Goal: Register for event/course

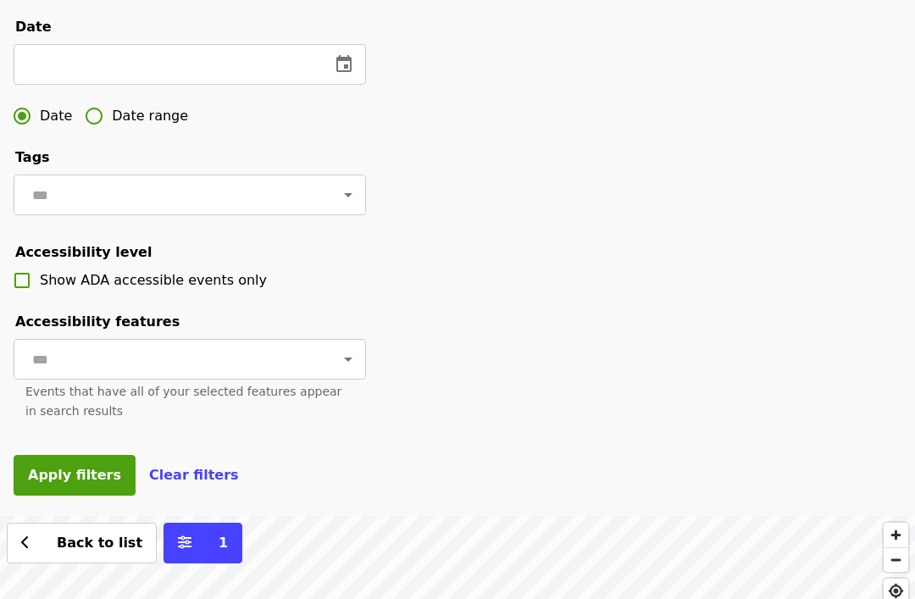
scroll to position [516, 0]
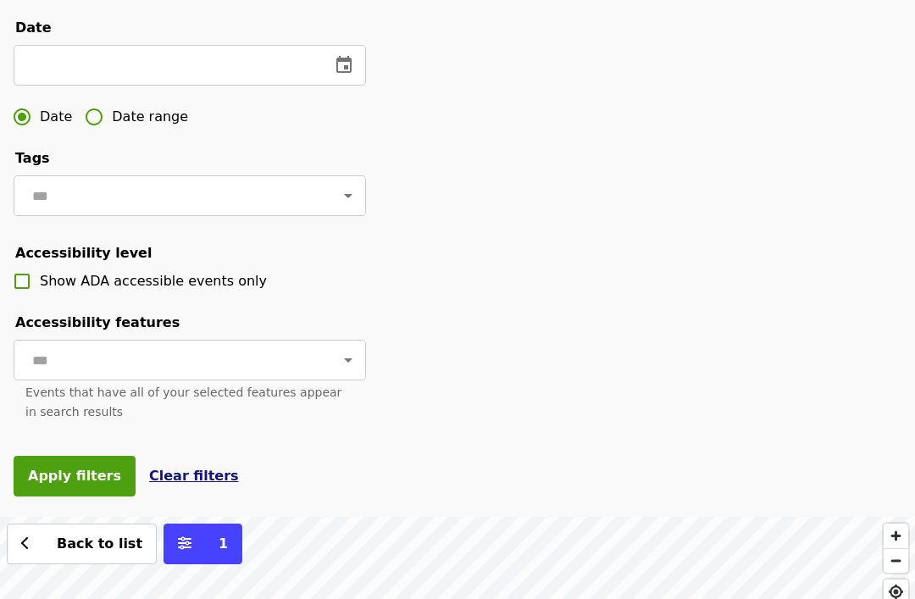
click at [168, 470] on span "Clear filters" at bounding box center [194, 476] width 90 height 16
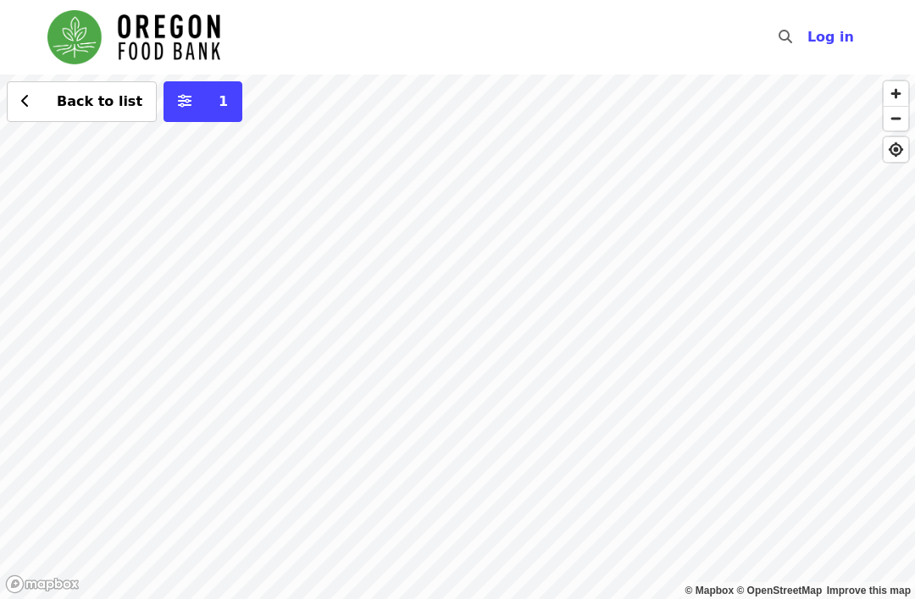
click at [692, 355] on div "Back to list 1" at bounding box center [457, 337] width 915 height 525
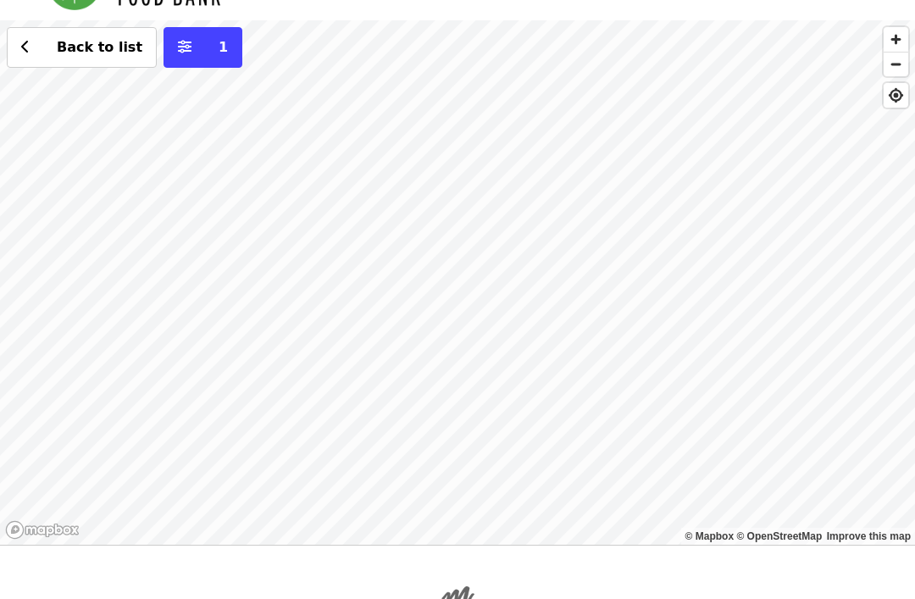
scroll to position [54, 0]
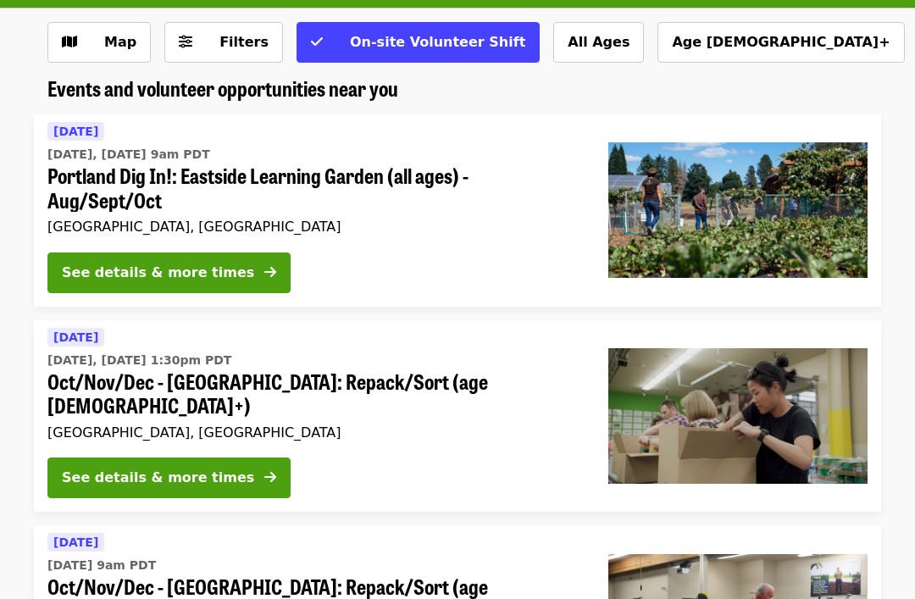
scroll to position [81, 0]
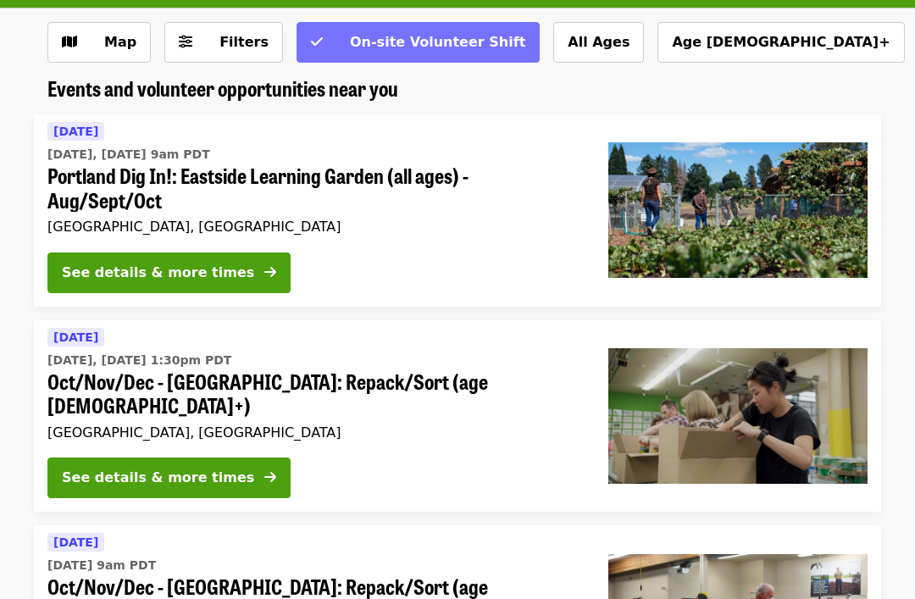
click at [315, 25] on button "On-site Volunteer Shift" at bounding box center [418, 42] width 243 height 41
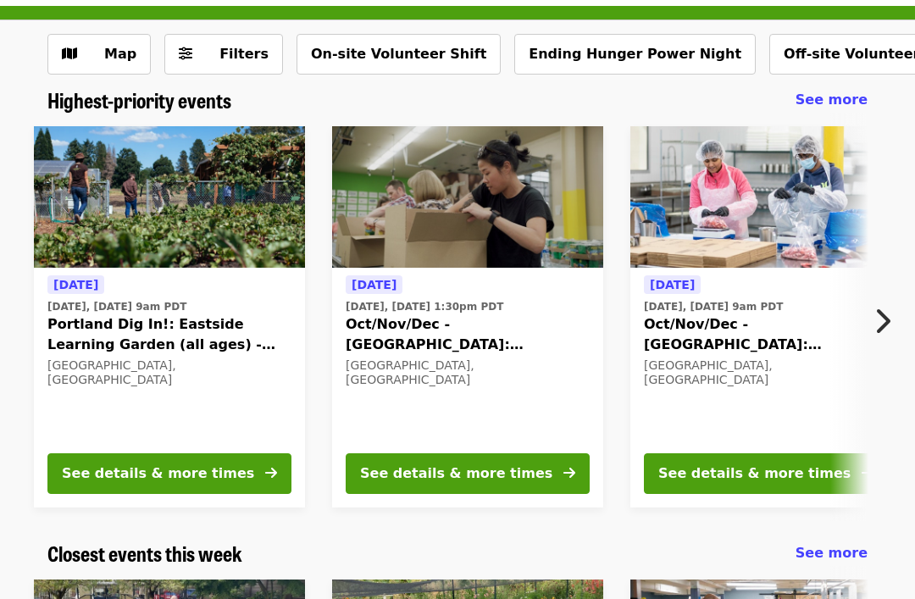
scroll to position [53, 0]
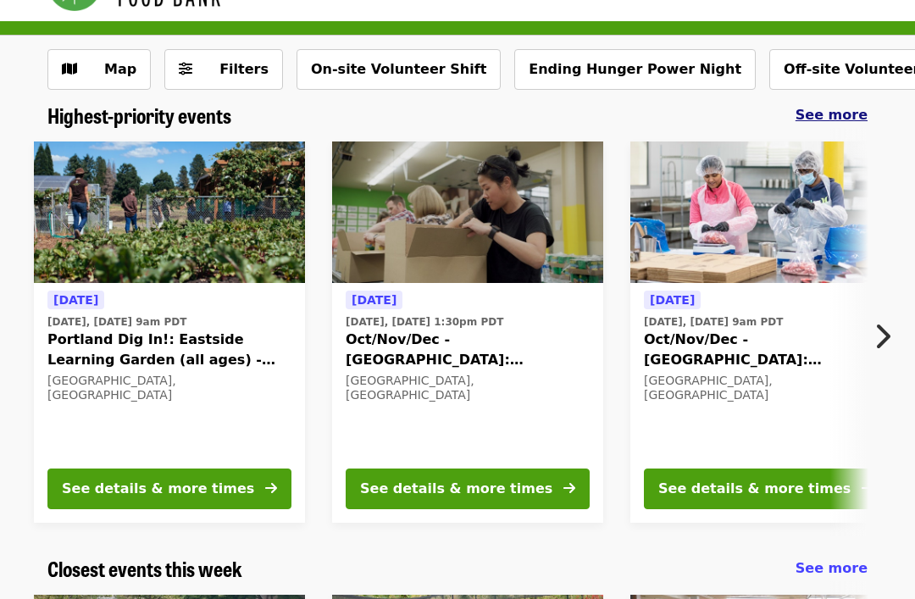
click at [849, 110] on span "See more" at bounding box center [832, 115] width 72 height 16
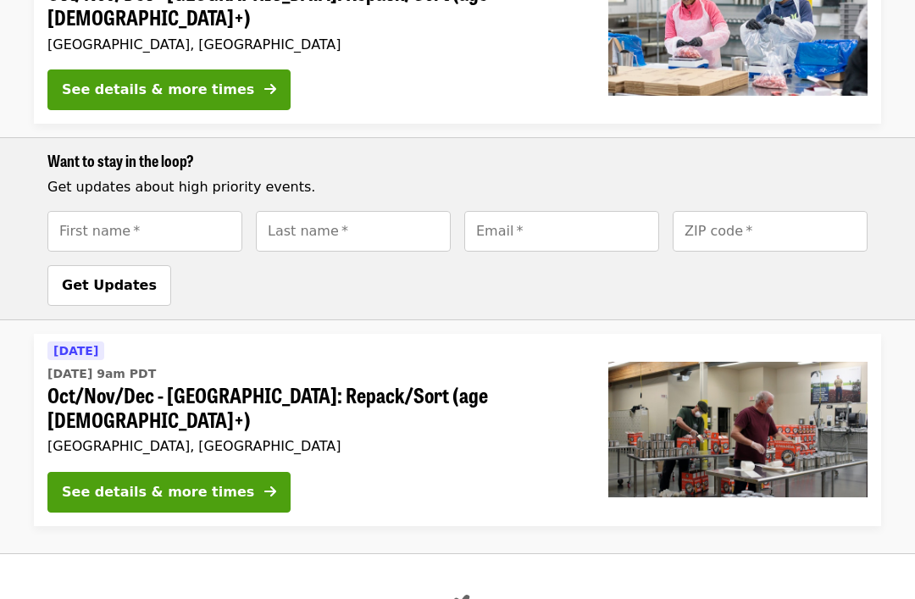
scroll to position [714, 0]
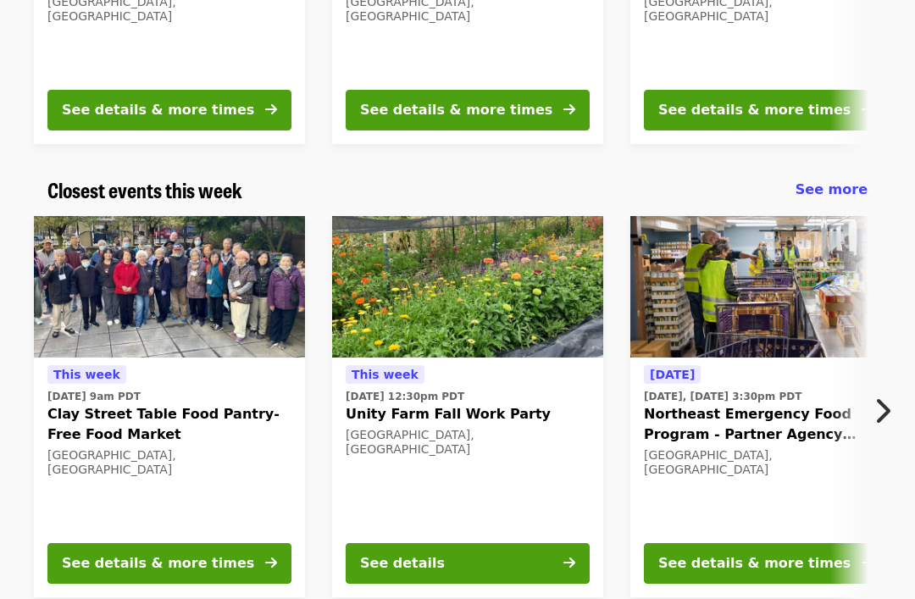
scroll to position [433, 0]
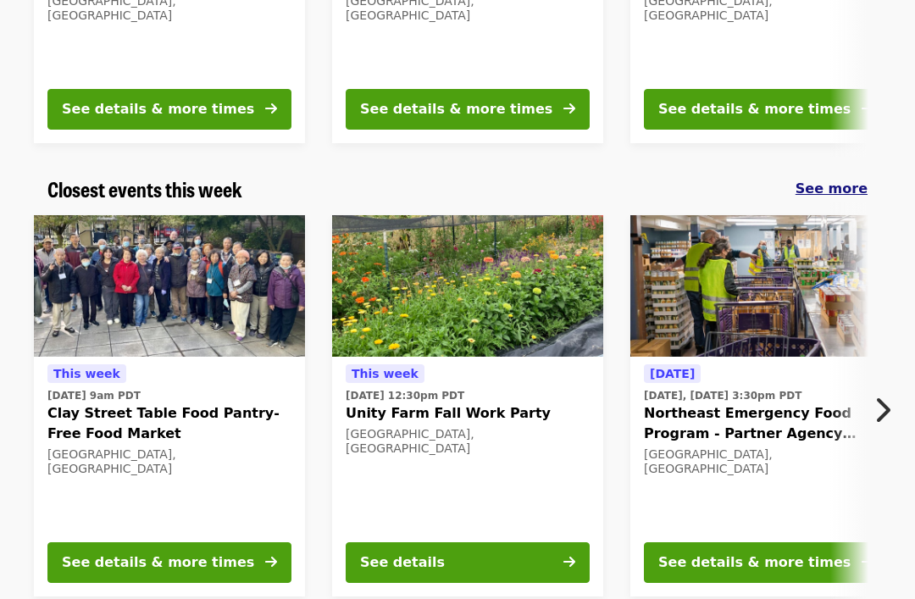
click at [849, 197] on div "See more" at bounding box center [832, 189] width 72 height 20
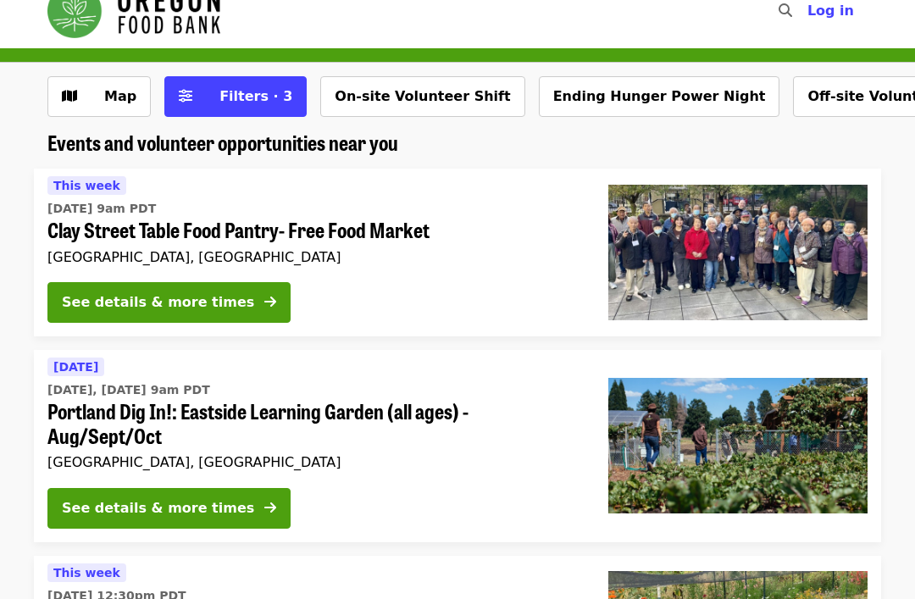
scroll to position [31, 0]
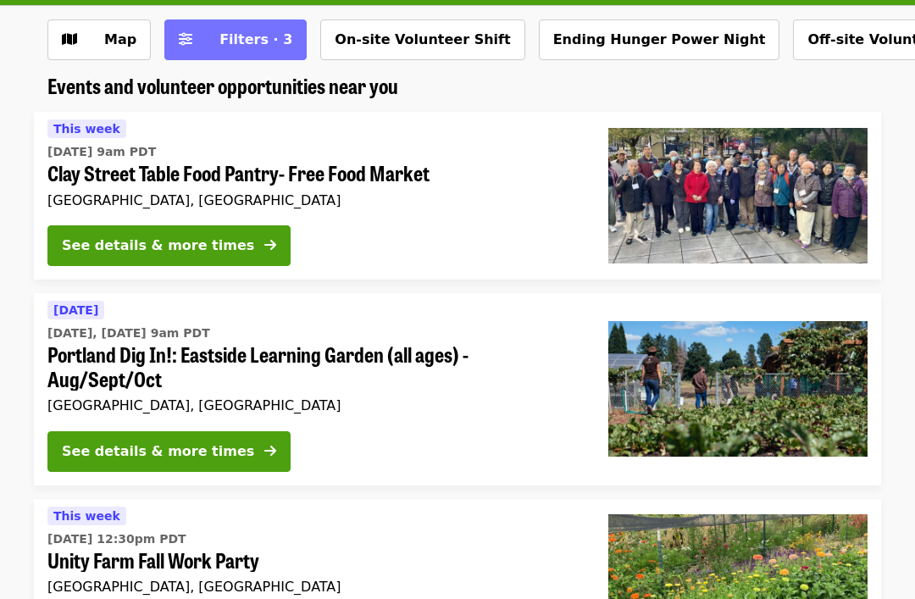
click at [203, 48] on span "Filters · 3" at bounding box center [248, 41] width 90 height 20
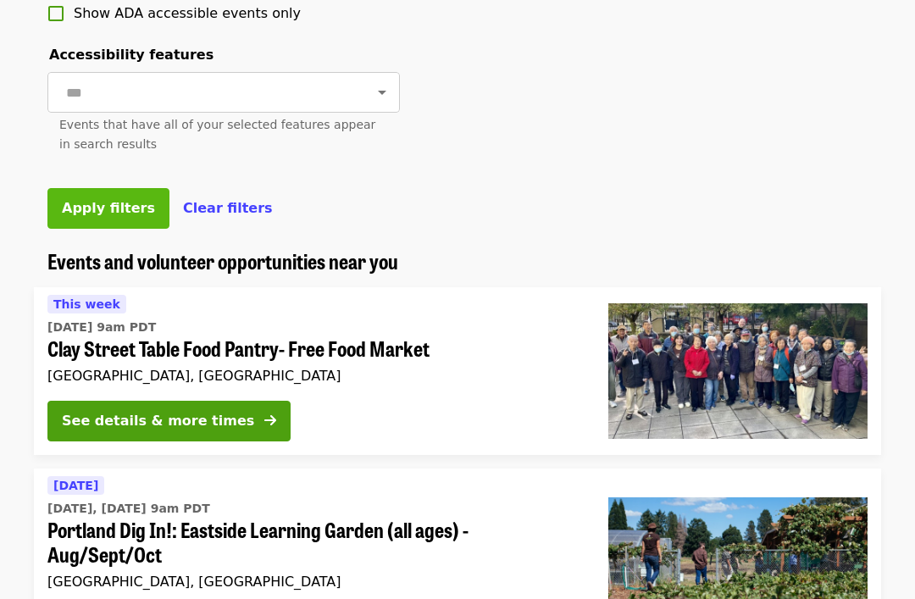
click at [102, 204] on span "Apply filters" at bounding box center [108, 209] width 93 height 16
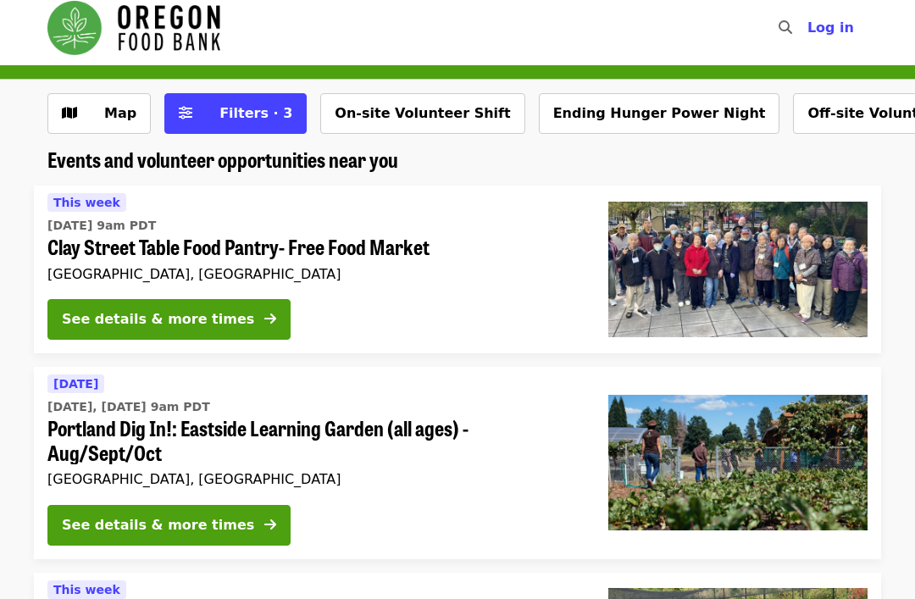
scroll to position [10, 0]
